Goal: Information Seeking & Learning: Understand process/instructions

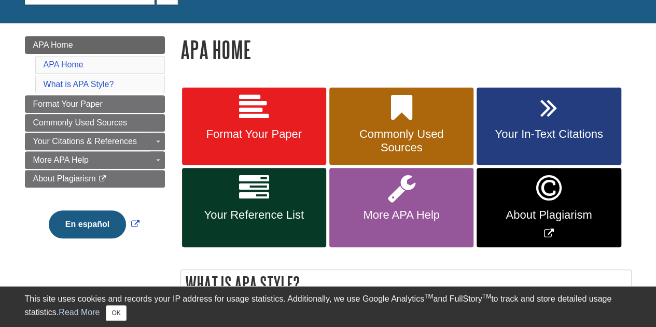
scroll to position [120, 0]
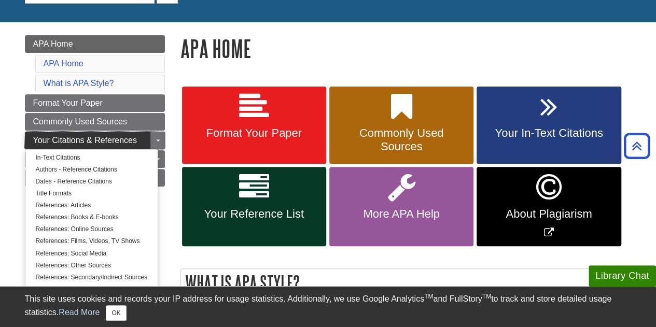
click at [118, 136] on span "Your Citations & References" at bounding box center [85, 140] width 104 height 9
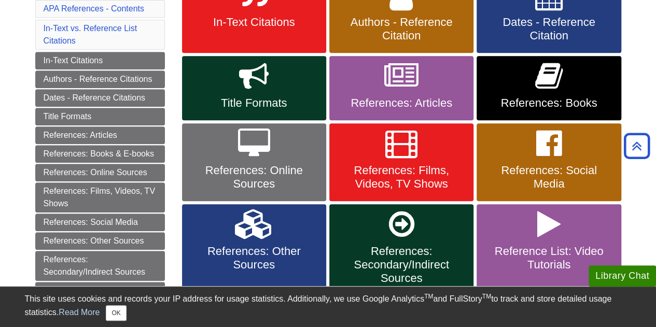
scroll to position [231, 0]
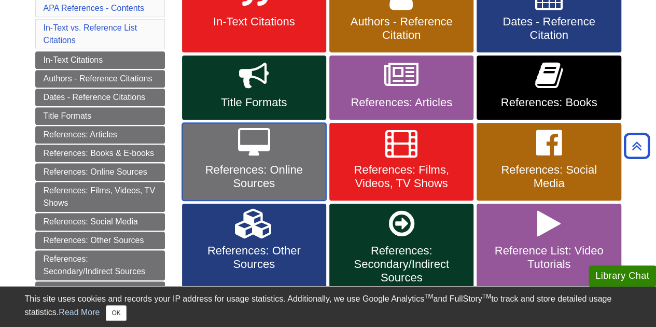
click at [257, 173] on span "References: Online Sources" at bounding box center [254, 176] width 129 height 27
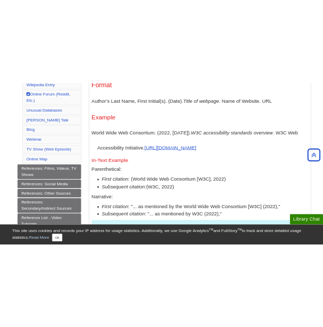
scroll to position [616, 0]
